Goal: Task Accomplishment & Management: Manage account settings

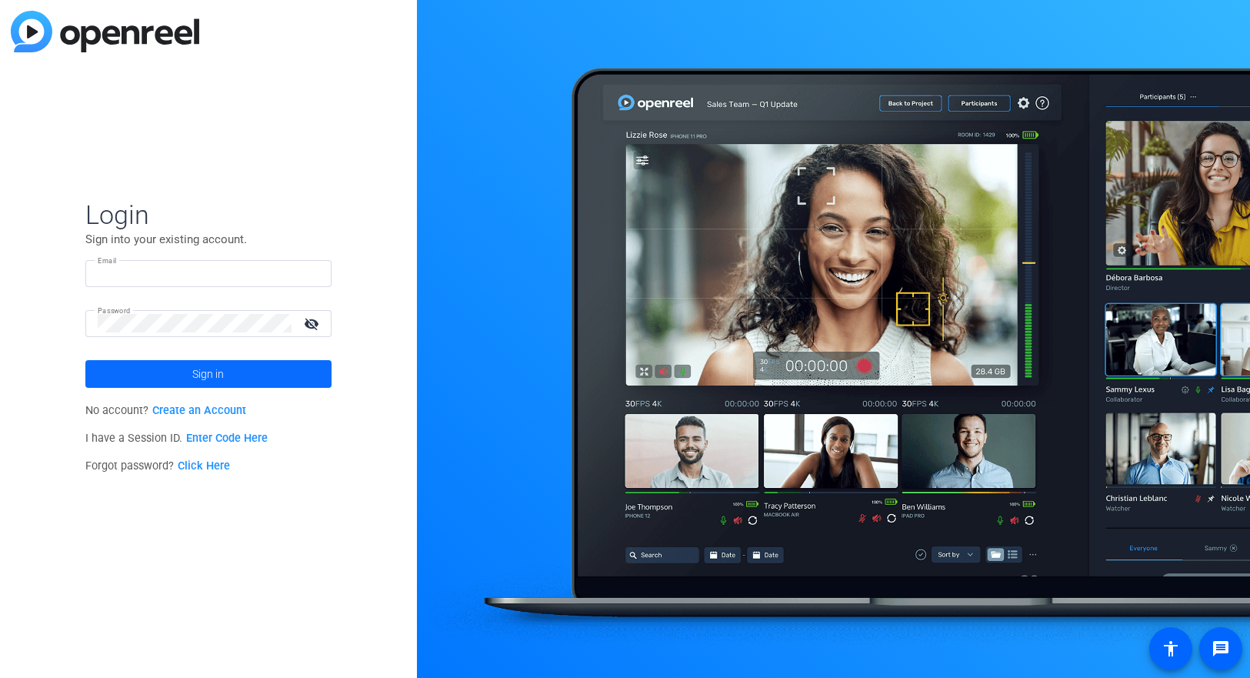
type input "[PERSON_NAME][EMAIL_ADDRESS][PERSON_NAME][DOMAIN_NAME]"
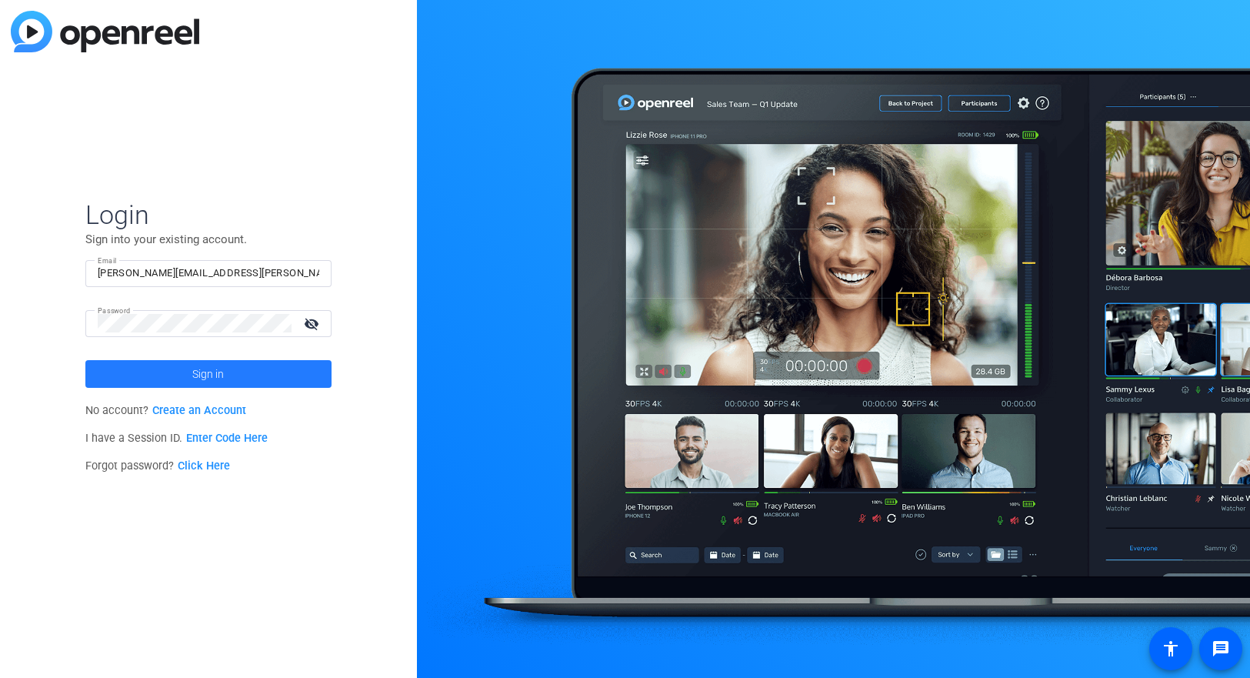
click at [219, 370] on span "Sign in" at bounding box center [208, 374] width 32 height 38
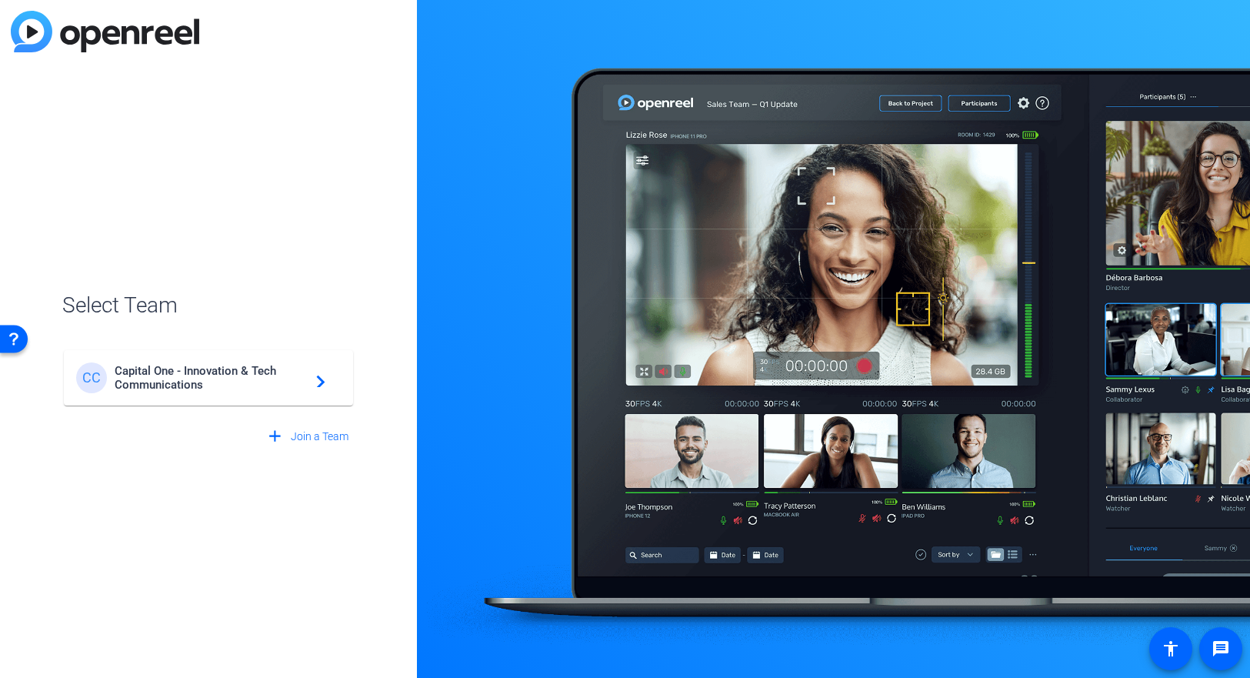
click at [219, 370] on span "Capital One - Innovation & Tech Communications" at bounding box center [211, 378] width 192 height 28
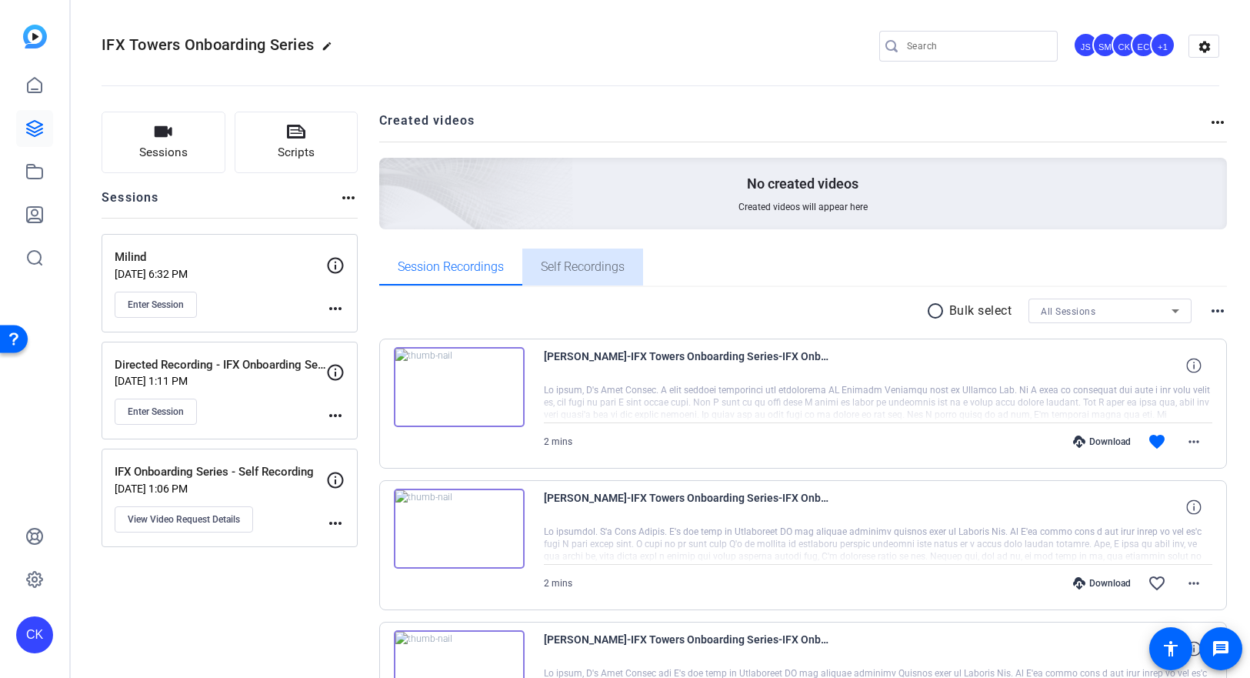
click at [602, 265] on span "Self Recordings" at bounding box center [583, 267] width 84 height 12
